Goal: Task Accomplishment & Management: Manage account settings

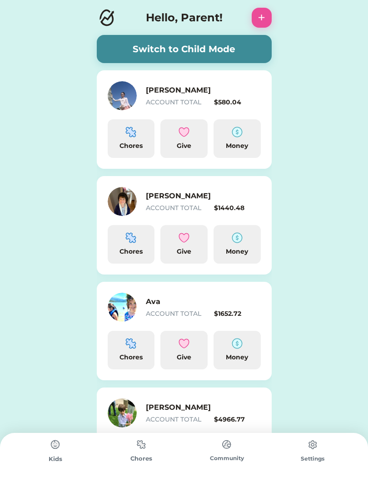
click at [266, 50] on button "Switch to Child Mode" at bounding box center [184, 49] width 175 height 28
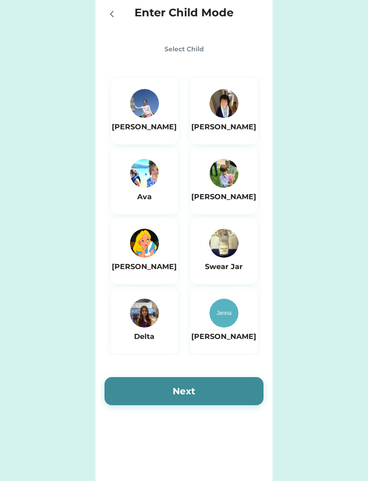
click at [143, 105] on img at bounding box center [144, 103] width 29 height 29
click at [219, 392] on button "Next" at bounding box center [183, 391] width 159 height 28
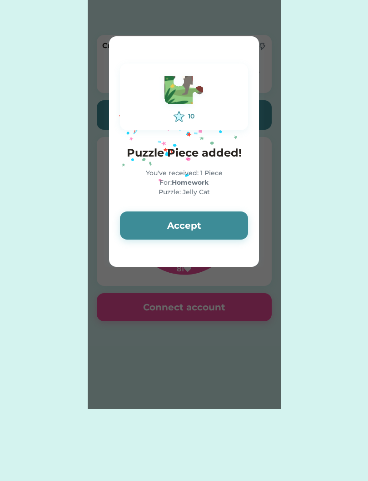
click at [238, 222] on button "Accept" at bounding box center [184, 226] width 128 height 28
click at [237, 225] on button "Accept" at bounding box center [184, 226] width 128 height 28
click at [229, 228] on button "Accept" at bounding box center [184, 226] width 128 height 28
click at [226, 216] on button "Accept" at bounding box center [184, 226] width 128 height 28
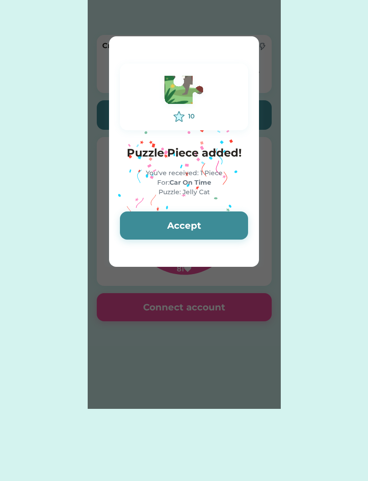
click at [234, 221] on button "Accept" at bounding box center [184, 226] width 128 height 28
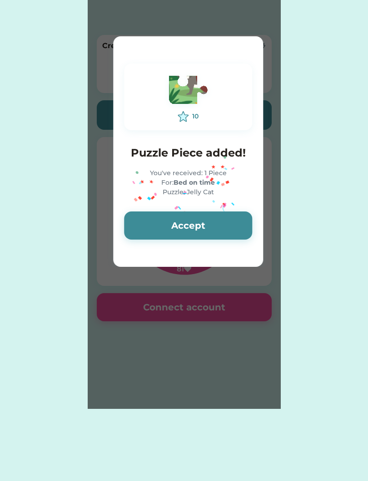
click at [231, 225] on button "Accept" at bounding box center [188, 226] width 128 height 28
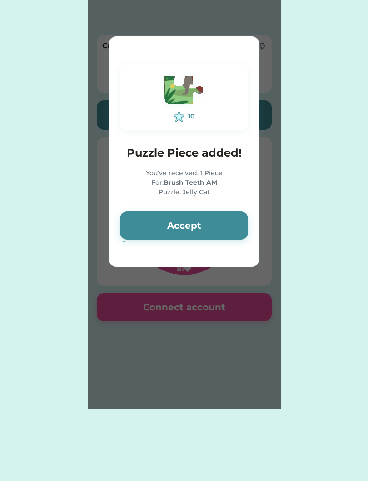
click at [227, 222] on button "Accept" at bounding box center [184, 226] width 128 height 28
click at [230, 220] on button "Accept" at bounding box center [184, 226] width 128 height 28
click at [218, 220] on button "Accept" at bounding box center [184, 226] width 128 height 28
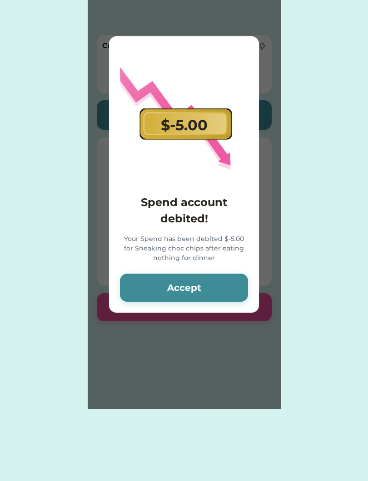
click at [209, 290] on button "Accept" at bounding box center [184, 288] width 128 height 28
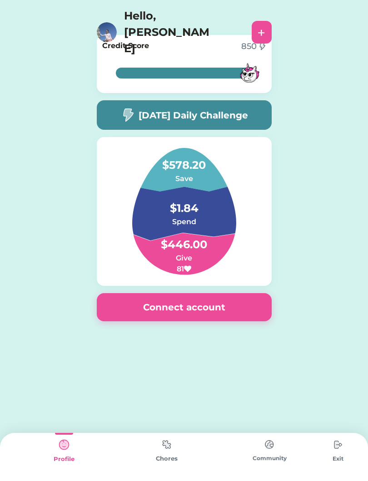
click at [142, 455] on div "Chores" at bounding box center [166, 459] width 103 height 9
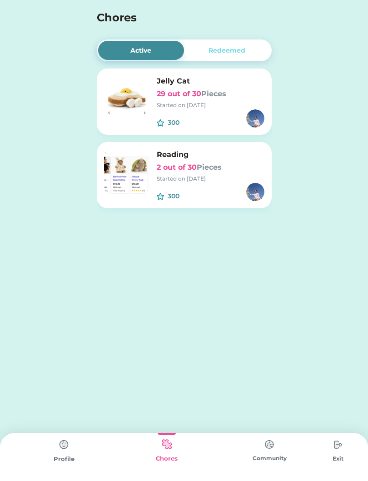
click at [233, 87] on div "Jelly Cat 29 out of 30 Pieces Started on 8/30/25" at bounding box center [211, 93] width 108 height 34
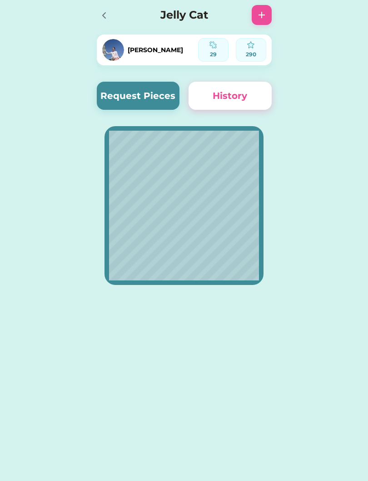
click at [163, 99] on button "Request Pieces" at bounding box center [138, 96] width 83 height 28
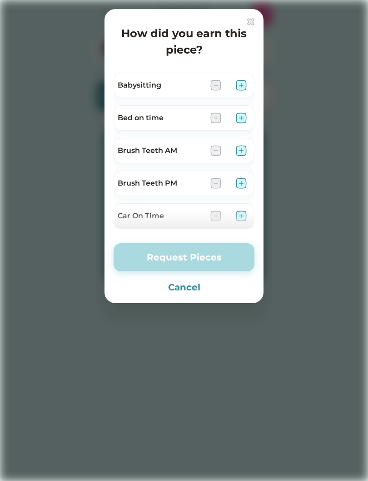
click at [246, 114] on img at bounding box center [241, 118] width 11 height 11
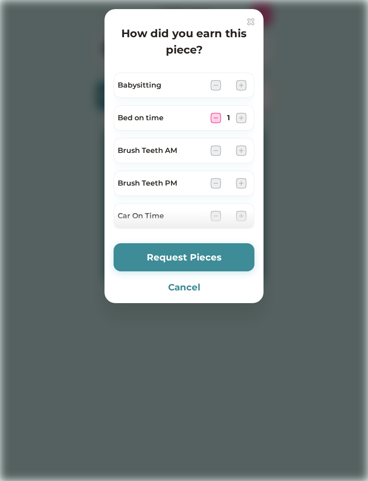
click at [211, 119] on img at bounding box center [215, 118] width 11 height 11
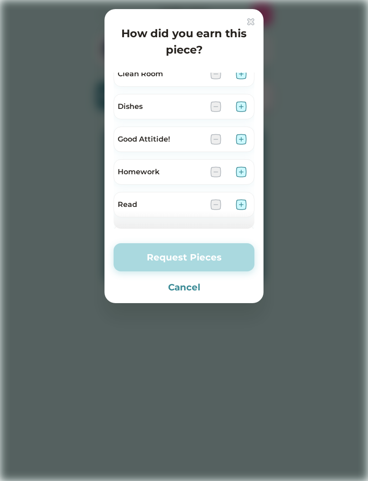
scroll to position [179, 0]
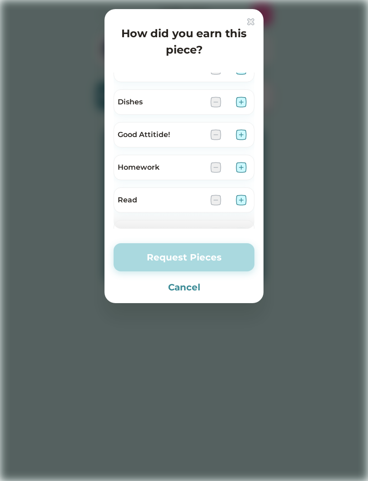
click at [236, 170] on img at bounding box center [241, 167] width 11 height 11
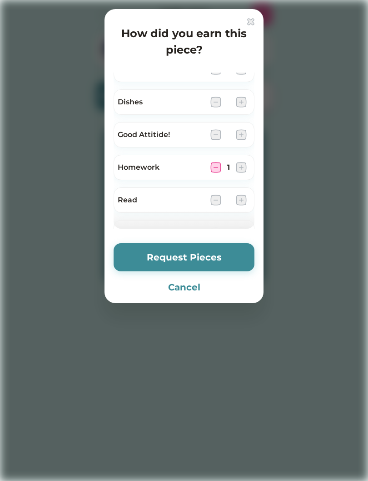
click at [207, 255] on button "Request Pieces" at bounding box center [184, 257] width 141 height 28
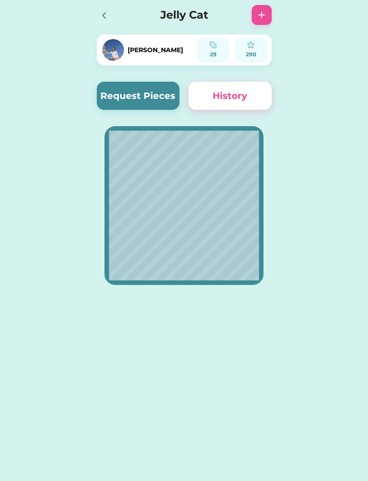
click at [100, 10] on icon at bounding box center [104, 15] width 11 height 11
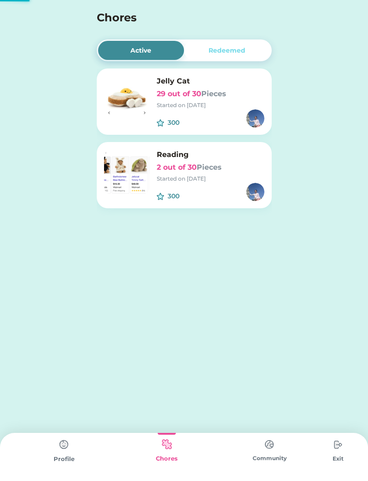
click at [228, 173] on h6 "2 out of 30 Pieces" at bounding box center [211, 167] width 108 height 11
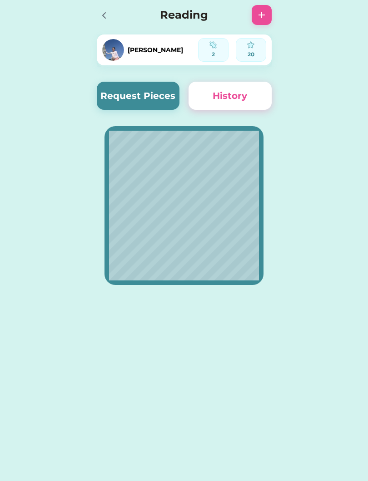
click at [128, 94] on button "Request Pieces" at bounding box center [138, 96] width 83 height 28
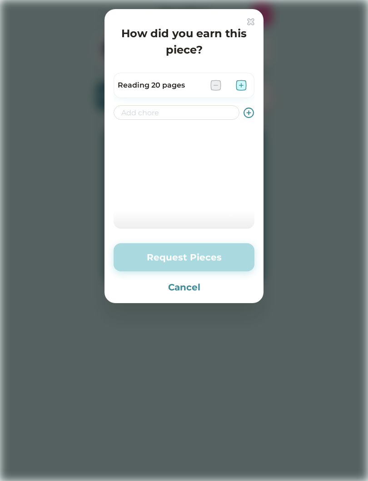
click at [243, 85] on img at bounding box center [241, 85] width 11 height 11
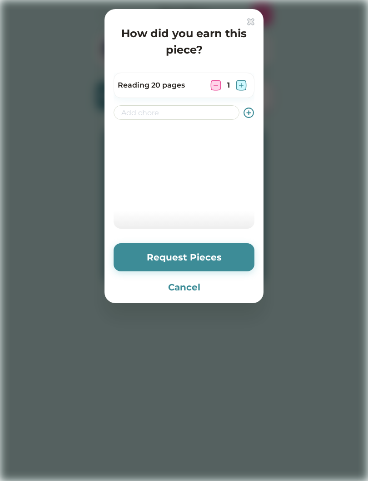
click at [243, 84] on img at bounding box center [241, 85] width 11 height 11
click at [239, 83] on img at bounding box center [241, 85] width 11 height 11
click at [233, 259] on button "Request Pieces" at bounding box center [184, 257] width 141 height 28
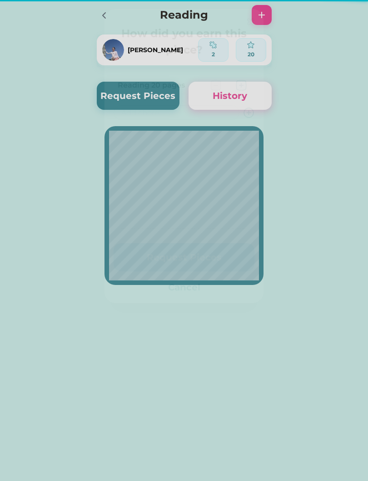
click at [342, 93] on div at bounding box center [184, 240] width 368 height 481
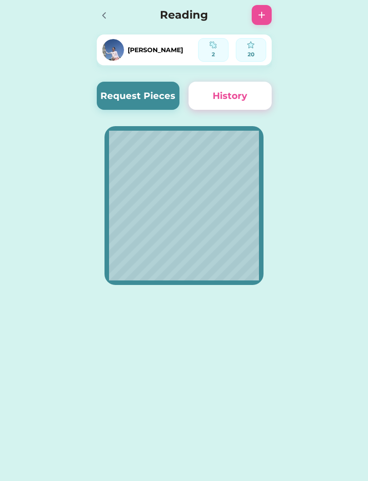
click at [104, 13] on icon at bounding box center [104, 15] width 11 height 11
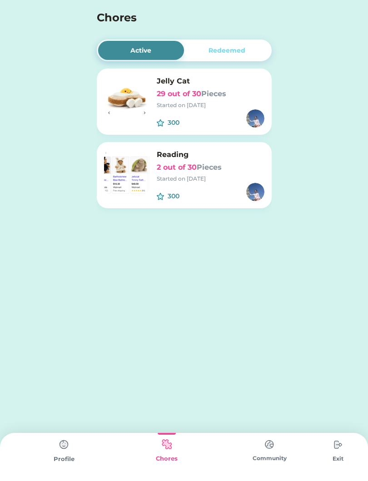
click at [330, 448] on img at bounding box center [338, 445] width 18 height 18
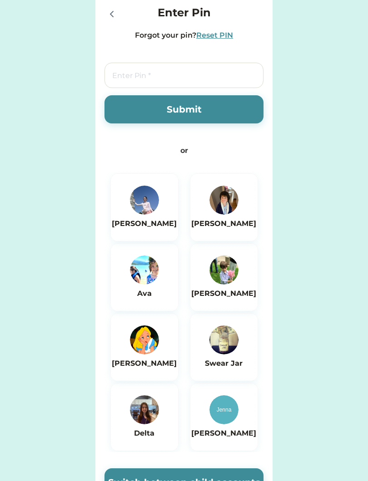
click at [215, 79] on input "tel" at bounding box center [183, 75] width 159 height 25
type input "6767"
click at [258, 114] on button "Submit" at bounding box center [183, 109] width 159 height 28
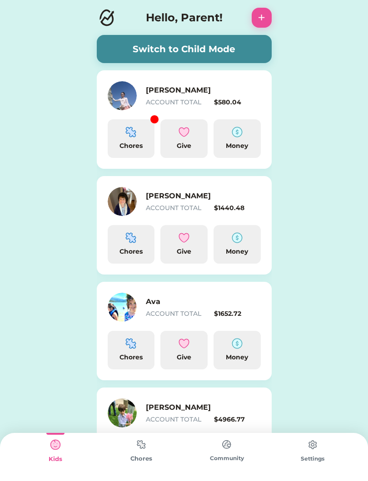
click at [134, 136] on img at bounding box center [130, 132] width 11 height 11
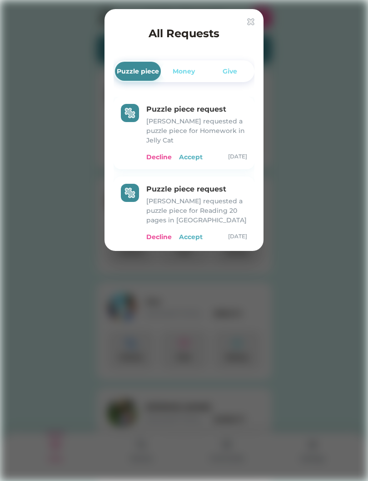
click at [197, 239] on div "Accept" at bounding box center [191, 238] width 24 height 10
click at [198, 233] on div "Accept" at bounding box center [191, 238] width 24 height 10
click at [194, 236] on div "Accept" at bounding box center [191, 238] width 24 height 10
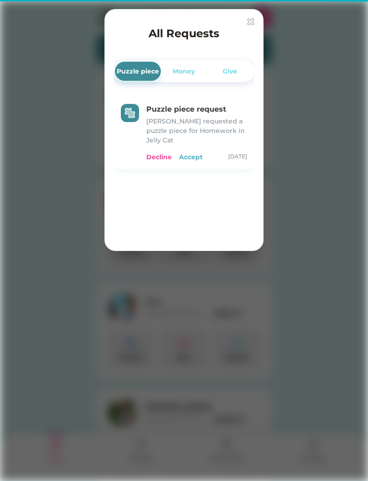
click at [194, 239] on div "Puzzle piece request [PERSON_NAME] requested a puzzle piece for Homework in Jel…" at bounding box center [184, 169] width 141 height 145
click at [197, 158] on div "Accept" at bounding box center [191, 158] width 24 height 10
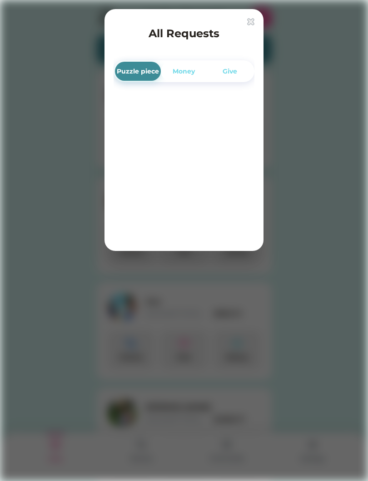
click at [247, 25] on img at bounding box center [250, 21] width 7 height 7
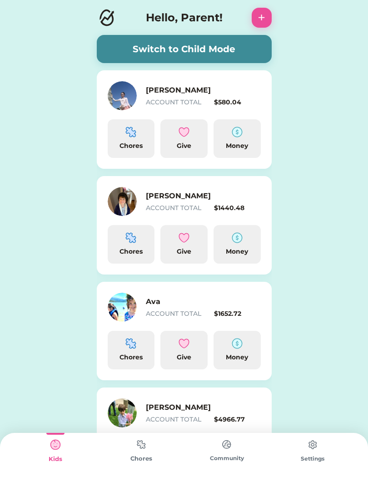
click at [47, 437] on img at bounding box center [55, 445] width 18 height 18
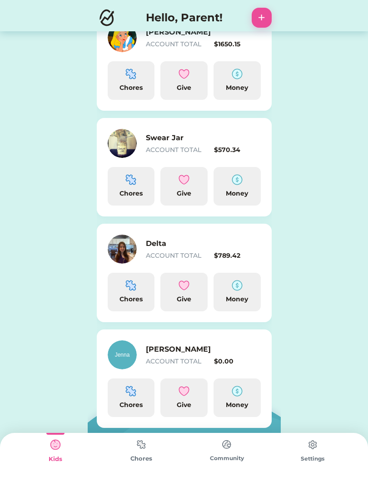
scroll to position [490, 0]
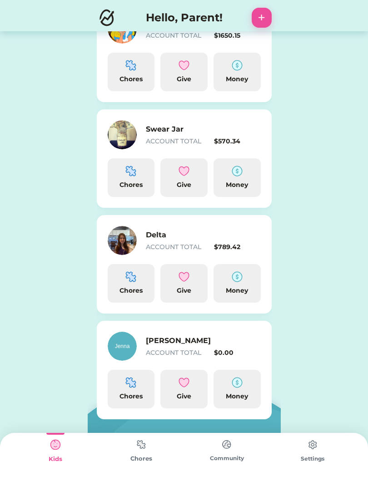
click at [195, 123] on div "Swear Jar ACCOUNT TOTAL $570.34" at bounding box center [184, 134] width 153 height 29
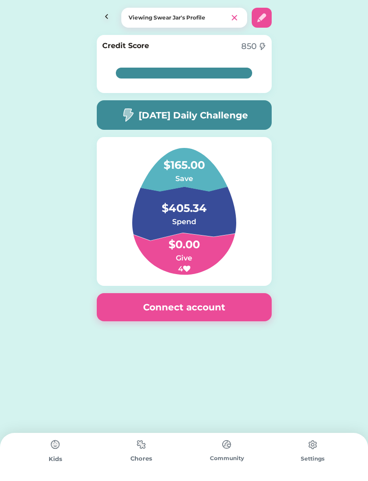
click at [130, 2] on div "Viewing Swear Jar's Profile" at bounding box center [184, 15] width 368 height 31
click at [148, 454] on img at bounding box center [141, 445] width 18 height 18
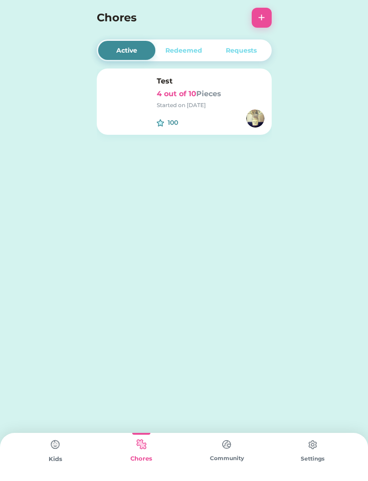
click at [50, 453] on img at bounding box center [55, 445] width 18 height 18
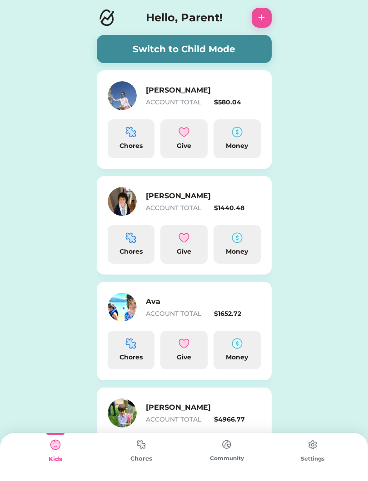
click at [55, 450] on img at bounding box center [55, 445] width 18 height 18
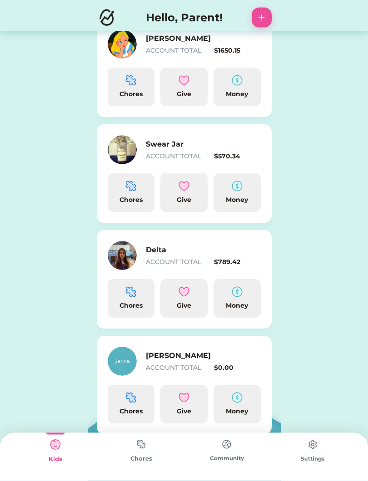
scroll to position [490, 0]
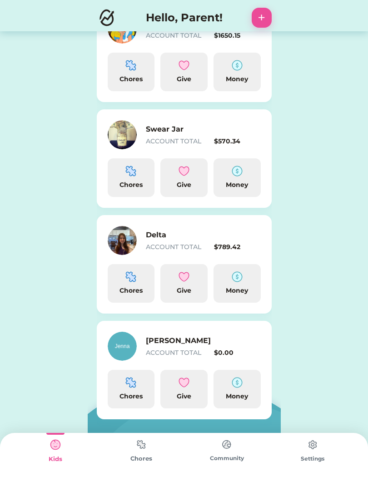
click at [115, 246] on img at bounding box center [122, 240] width 29 height 29
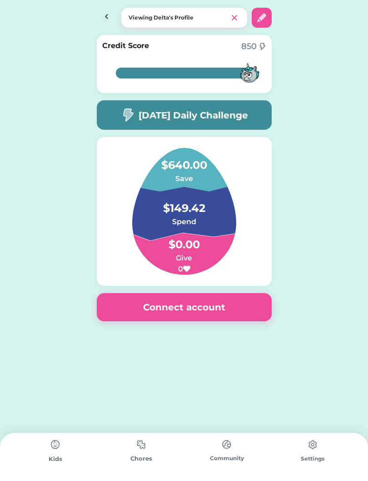
click at [233, 20] on img at bounding box center [234, 17] width 11 height 11
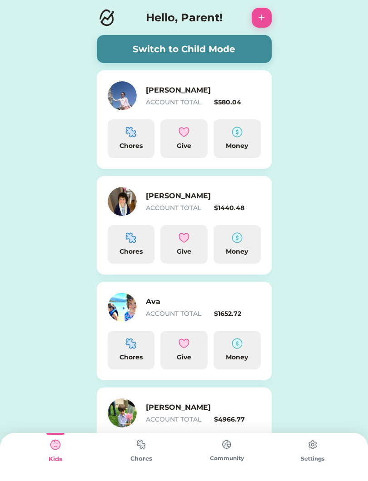
click at [233, 16] on div "Hello, Parent! +" at bounding box center [184, 18] width 193 height 20
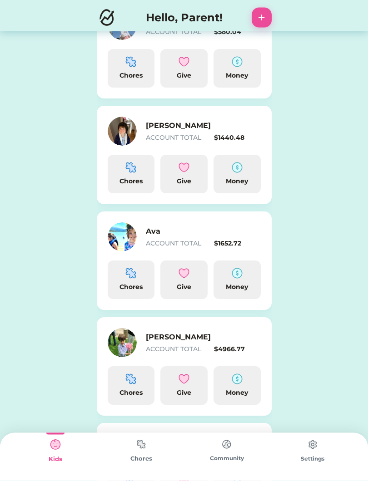
scroll to position [87, 0]
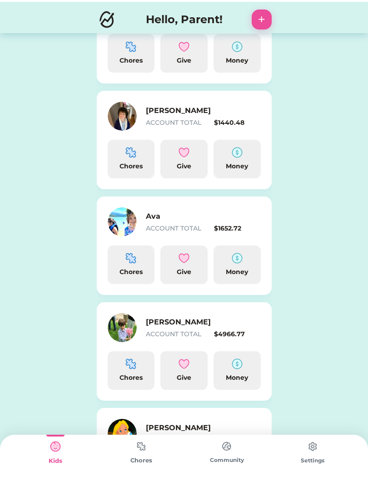
click at [228, 447] on img at bounding box center [227, 445] width 18 height 18
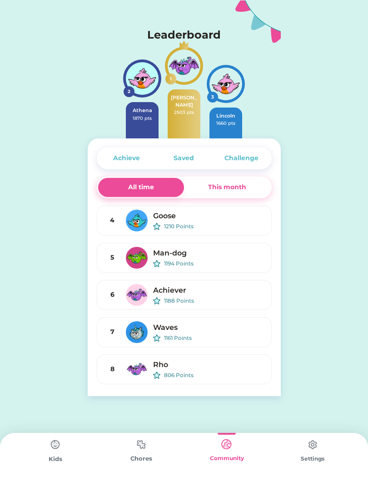
click at [213, 173] on div "Achieve Saved Challenge All time This month 4 Goose 1210 Points 5 Man-dog 1194 …" at bounding box center [184, 268] width 193 height 258
click at [247, 182] on div "This month" at bounding box center [227, 187] width 86 height 19
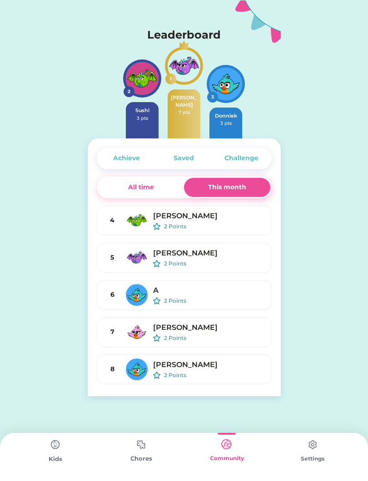
click at [254, 149] on div "Challenge" at bounding box center [241, 158] width 57 height 19
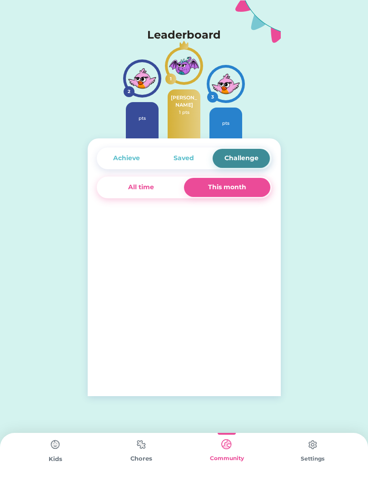
click at [188, 146] on div "Achieve Saved Challenge All time This month 4 [PERSON_NAME] 0 pts 5 [PERSON_NAM…" at bounding box center [184, 268] width 193 height 258
click at [183, 149] on div "Saved" at bounding box center [183, 158] width 57 height 19
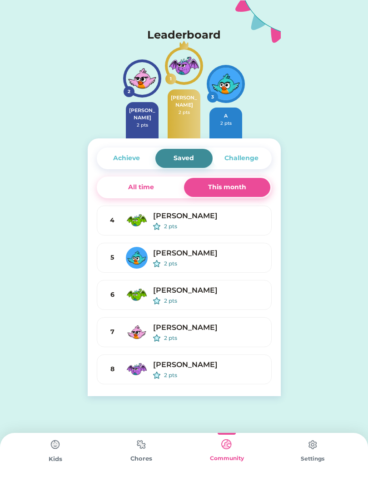
click at [128, 160] on div "Achieve" at bounding box center [126, 159] width 27 height 10
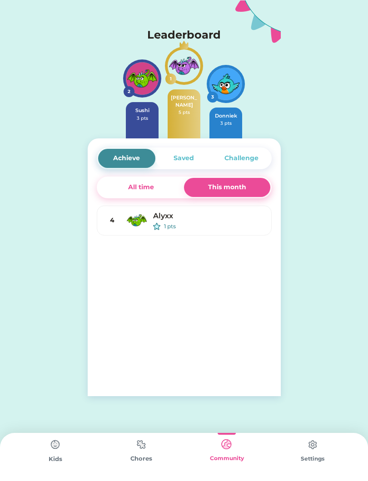
click at [313, 461] on div "Settings" at bounding box center [313, 459] width 86 height 8
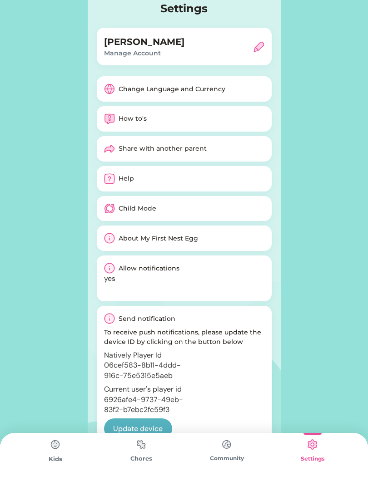
click at [64, 434] on div at bounding box center [55, 434] width 18 height 2
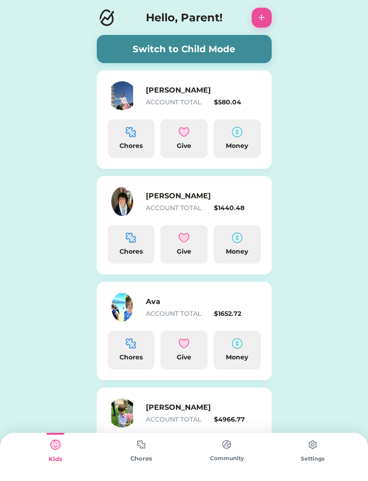
click at [49, 452] on img at bounding box center [55, 445] width 18 height 18
click at [113, 56] on button "Switch to Child Mode" at bounding box center [184, 49] width 175 height 28
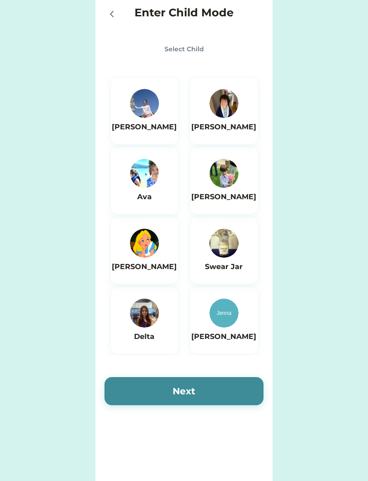
click at [140, 105] on img at bounding box center [144, 103] width 29 height 29
click at [162, 388] on button "Next" at bounding box center [183, 391] width 159 height 28
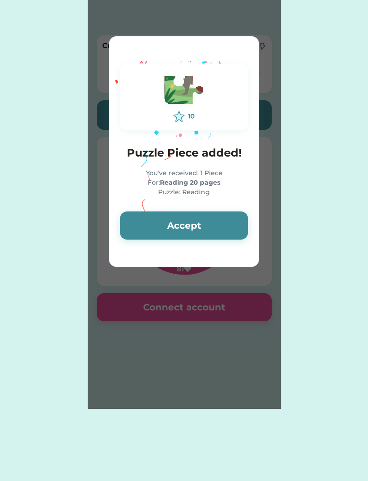
click at [210, 221] on button "Accept" at bounding box center [184, 226] width 128 height 28
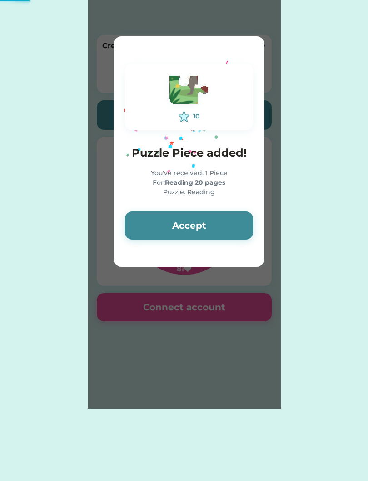
click at [205, 230] on button "Accept" at bounding box center [189, 226] width 128 height 28
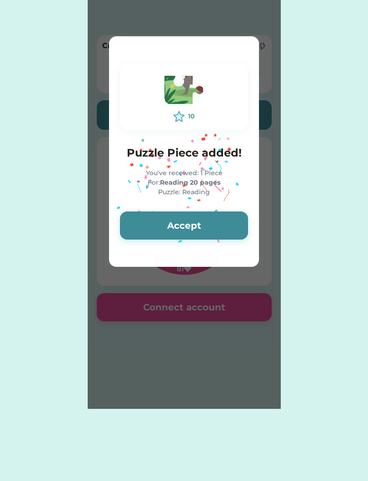
click at [203, 225] on button "Accept" at bounding box center [184, 226] width 128 height 28
click at [226, 229] on button "Accept" at bounding box center [184, 226] width 128 height 28
click at [223, 216] on button "Accept" at bounding box center [184, 226] width 128 height 28
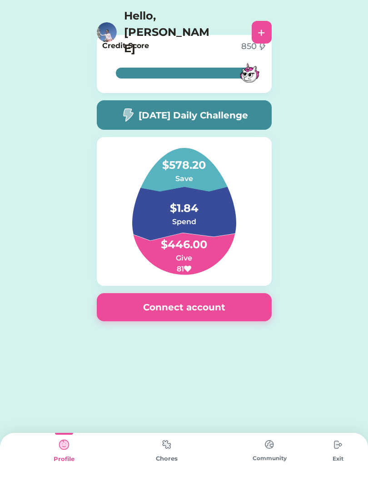
click at [174, 438] on img at bounding box center [167, 445] width 18 height 18
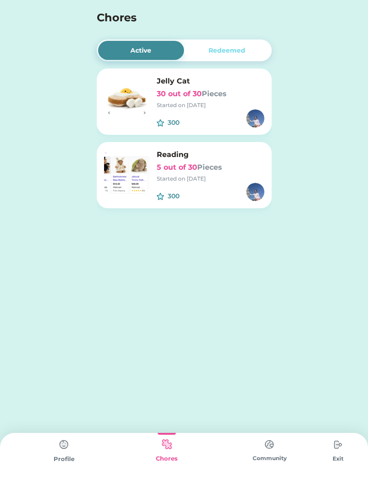
click at [227, 161] on div "Reading 5 out of 30 Pieces Started on [DATE]" at bounding box center [211, 166] width 108 height 34
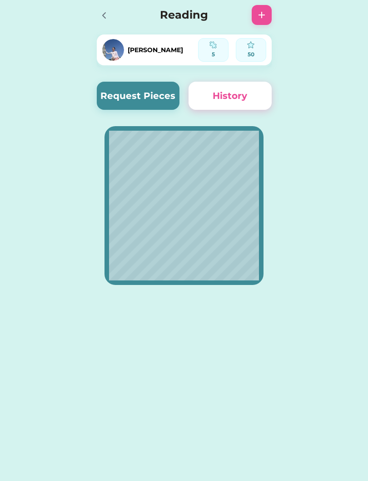
click at [99, 17] on icon at bounding box center [104, 15] width 11 height 11
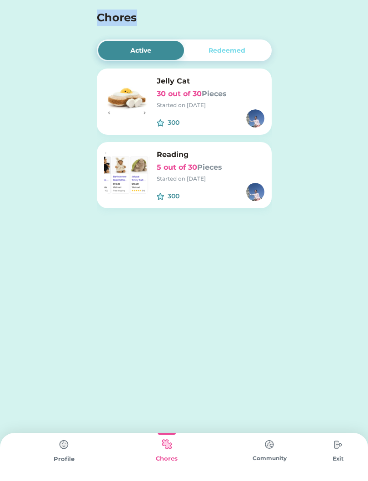
click at [347, 220] on div "Enter Child Mode Select Child [PERSON_NAME] [PERSON_NAME] [PERSON_NAME] Swear J…" at bounding box center [184, 135] width 368 height 270
click at [246, 52] on div "Redeemed" at bounding box center [227, 50] width 86 height 19
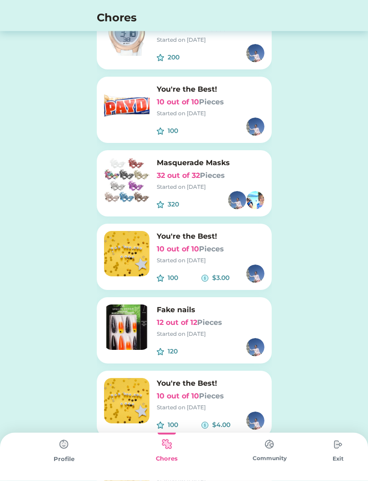
scroll to position [4828, 0]
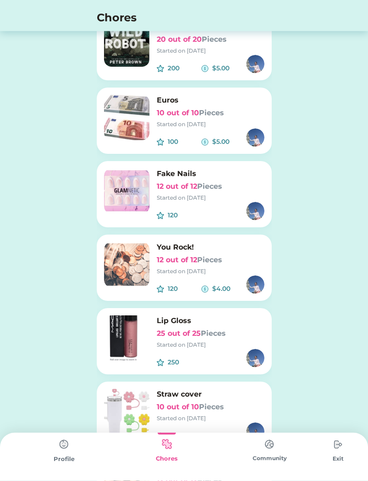
click at [259, 272] on div "You Rock! 12 out of 12 Pieces Started on [DATE] 120 $4.00" at bounding box center [184, 272] width 175 height 74
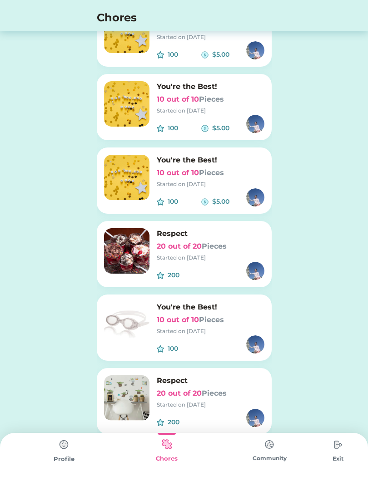
scroll to position [2241, 0]
